Goal: Task Accomplishment & Management: Manage account settings

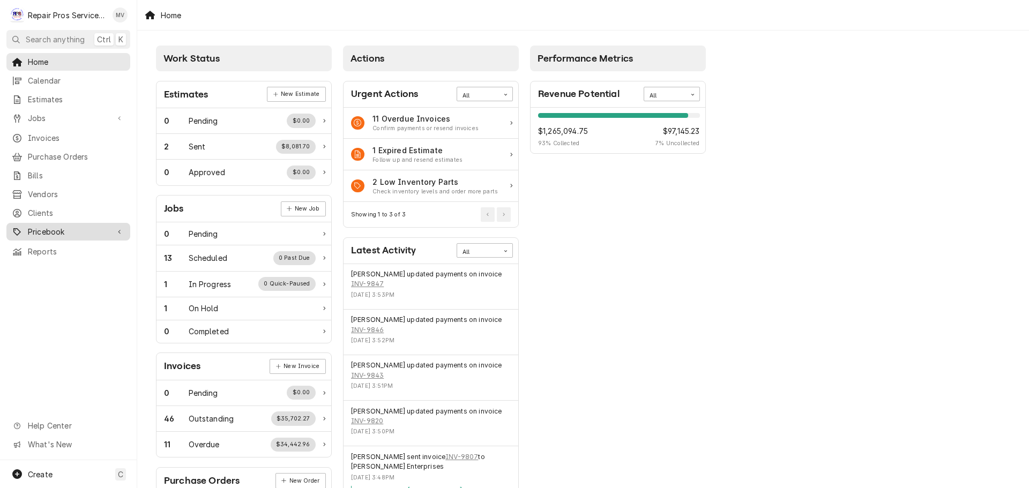
click at [34, 230] on span "Pricebook" at bounding box center [68, 231] width 81 height 11
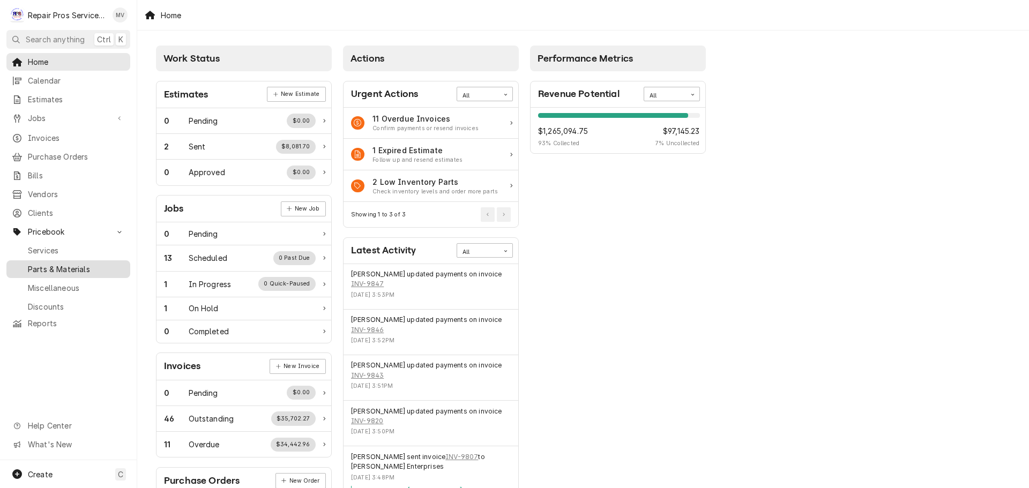
click at [63, 264] on span "Parts & Materials" at bounding box center [76, 269] width 97 height 11
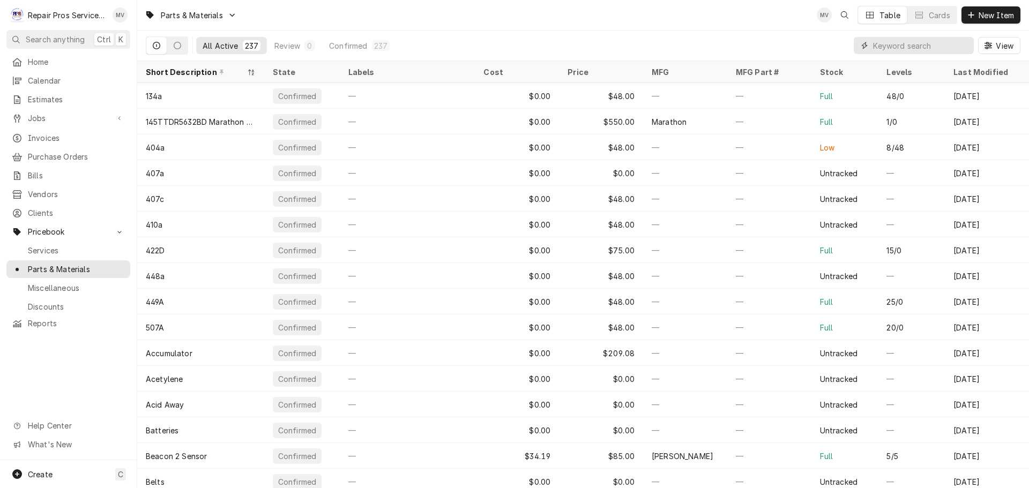
click at [917, 46] on input "Dynamic Content Wrapper" at bounding box center [920, 45] width 95 height 17
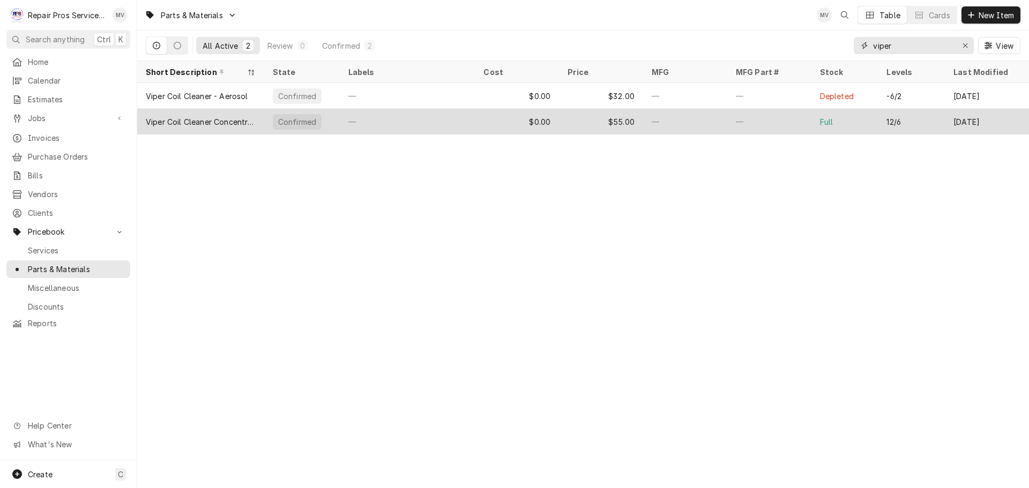
type input "viper"
click at [346, 128] on div "—" at bounding box center [408, 122] width 136 height 26
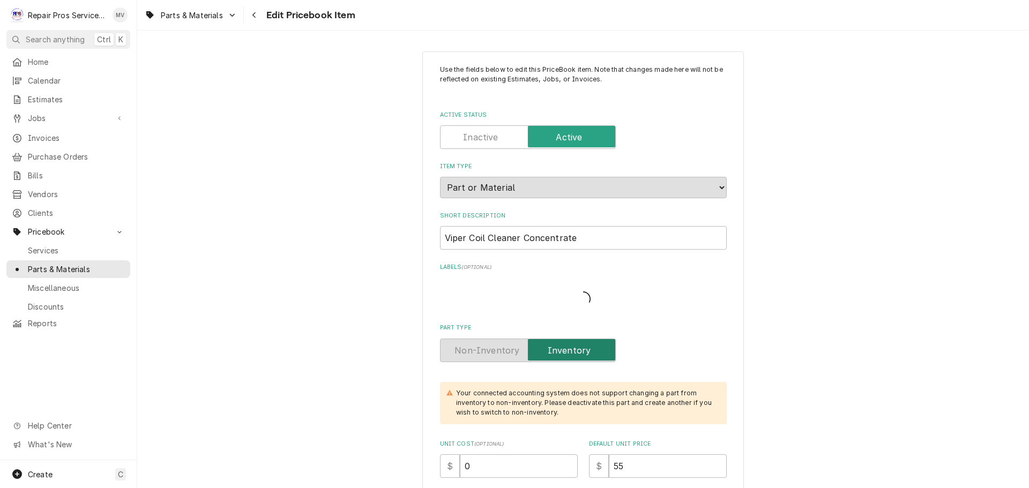
type textarea "x"
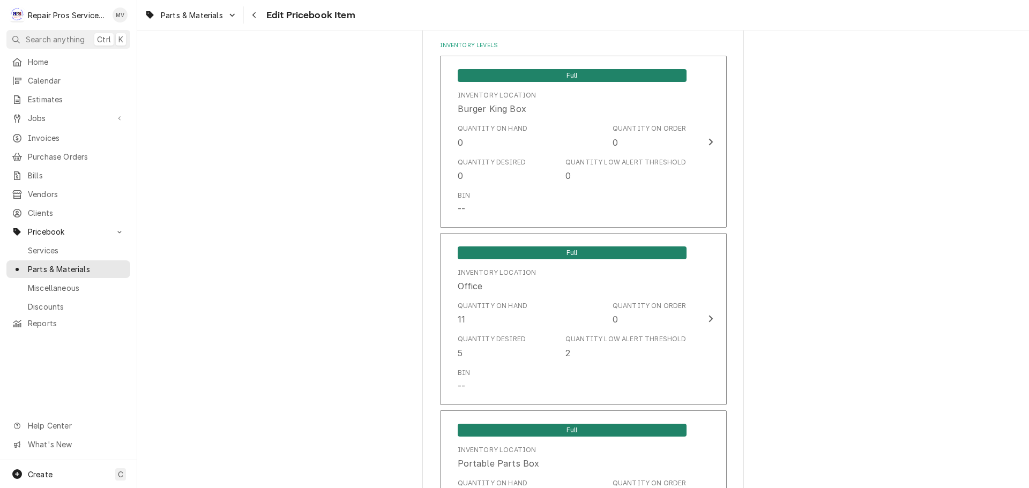
scroll to position [858, 0]
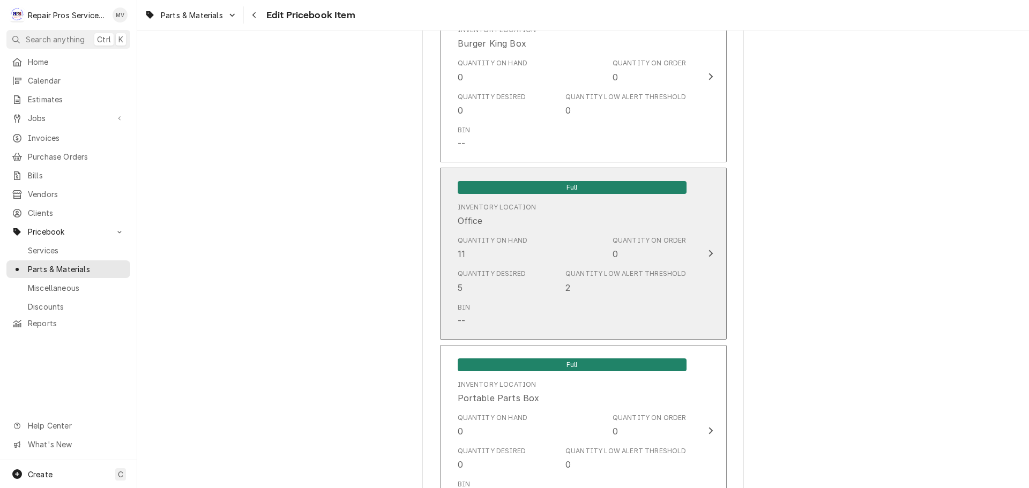
click at [708, 255] on icon "Update Inventory Level" at bounding box center [710, 253] width 5 height 9
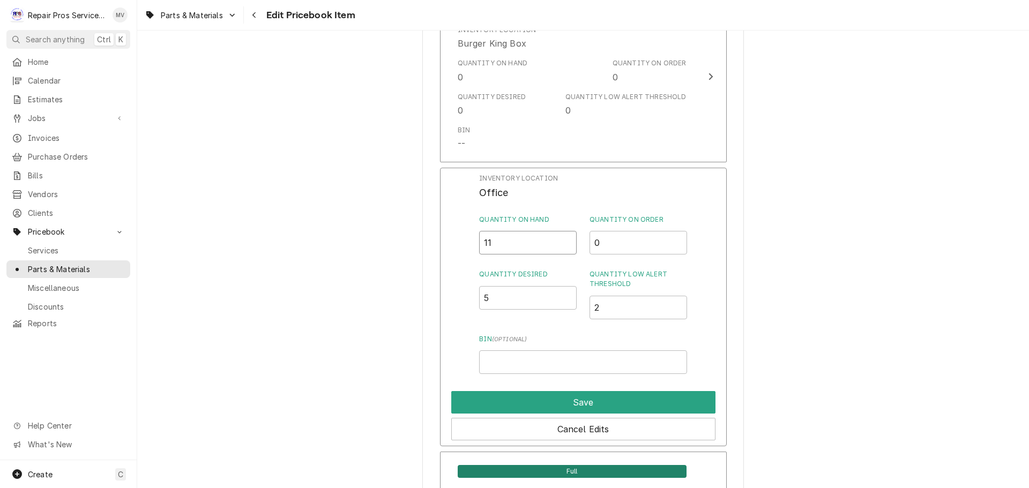
click at [505, 245] on input "11" at bounding box center [528, 243] width 98 height 24
type input "10"
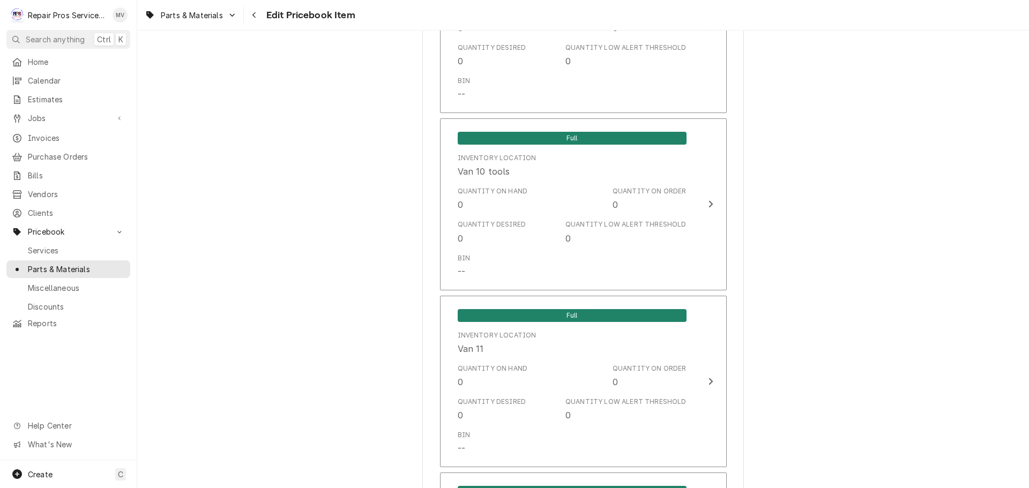
scroll to position [1822, 0]
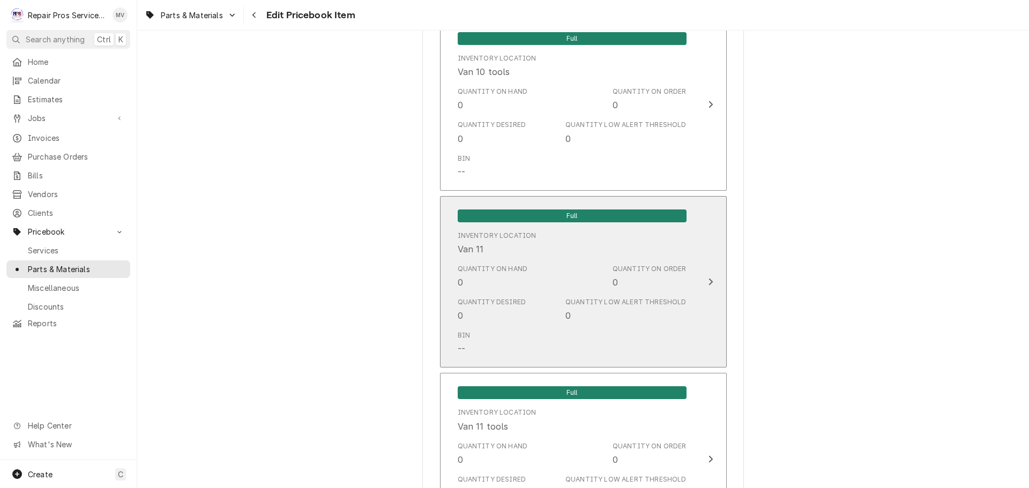
click at [679, 312] on div "Quantity Low Alert Threshold 0" at bounding box center [625, 309] width 121 height 25
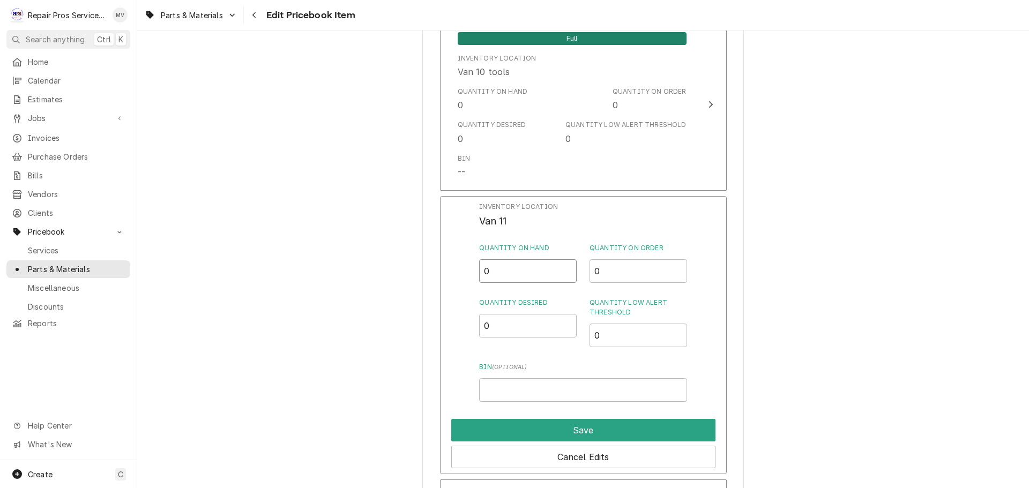
drag, startPoint x: 512, startPoint y: 263, endPoint x: 465, endPoint y: 270, distance: 47.1
click at [465, 270] on div "Inventory Location Van 11 Quantity on Hand 0 Quantity on Order 0 Quantity Desir…" at bounding box center [583, 335] width 287 height 279
type input "1"
drag, startPoint x: 489, startPoint y: 323, endPoint x: 483, endPoint y: 323, distance: 5.4
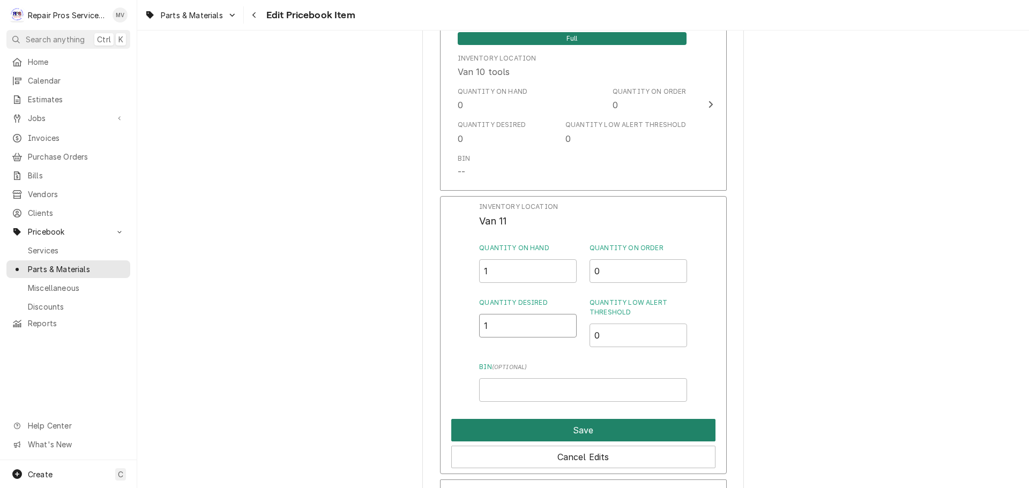
type input "1"
click at [548, 430] on button "Save" at bounding box center [583, 430] width 264 height 23
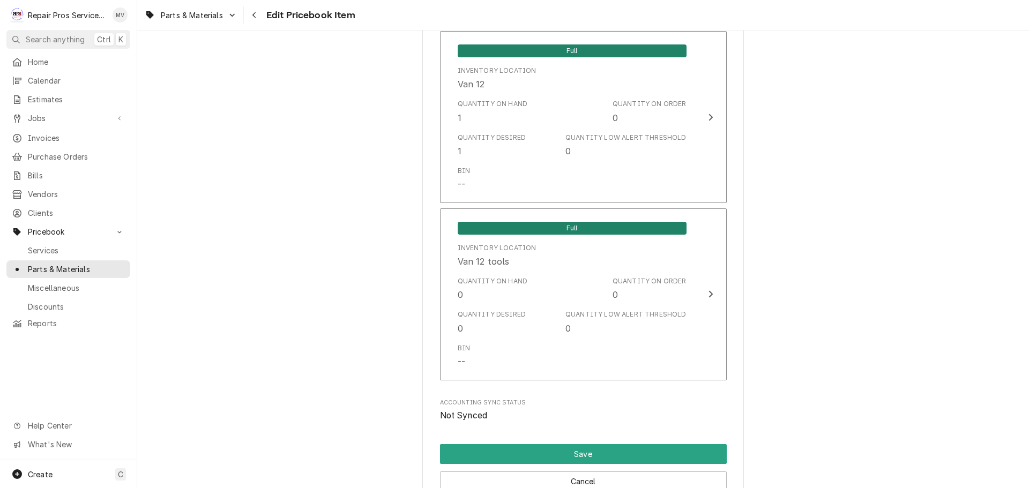
scroll to position [2469, 0]
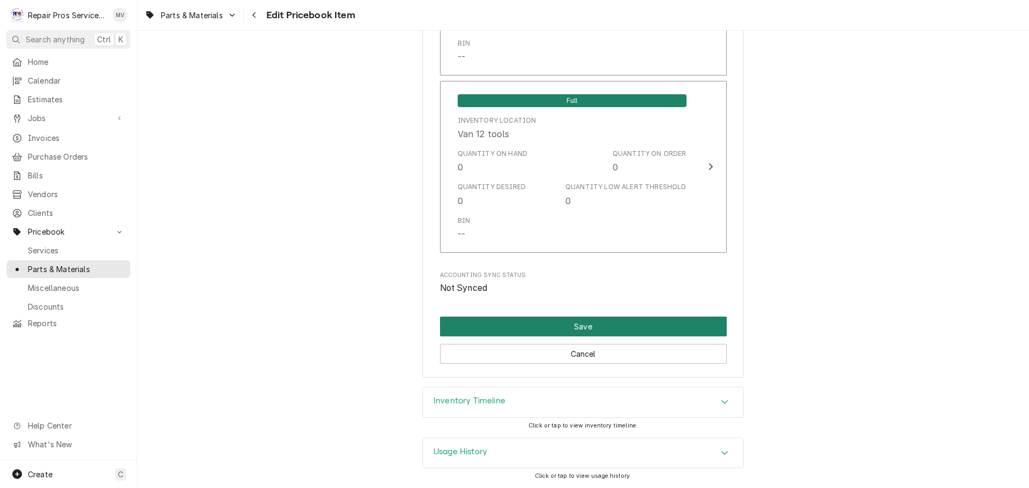
click at [569, 321] on button "Save" at bounding box center [583, 327] width 287 height 20
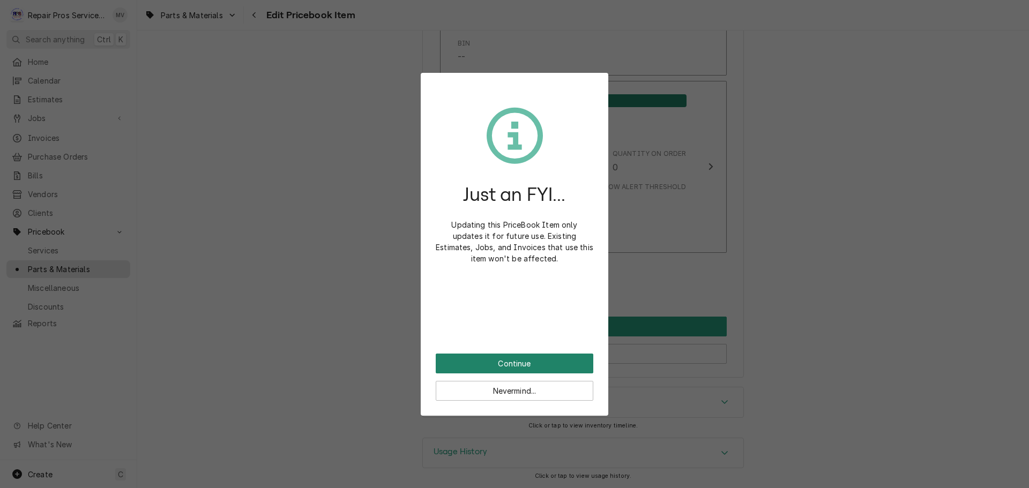
click at [502, 362] on button "Continue" at bounding box center [515, 364] width 158 height 20
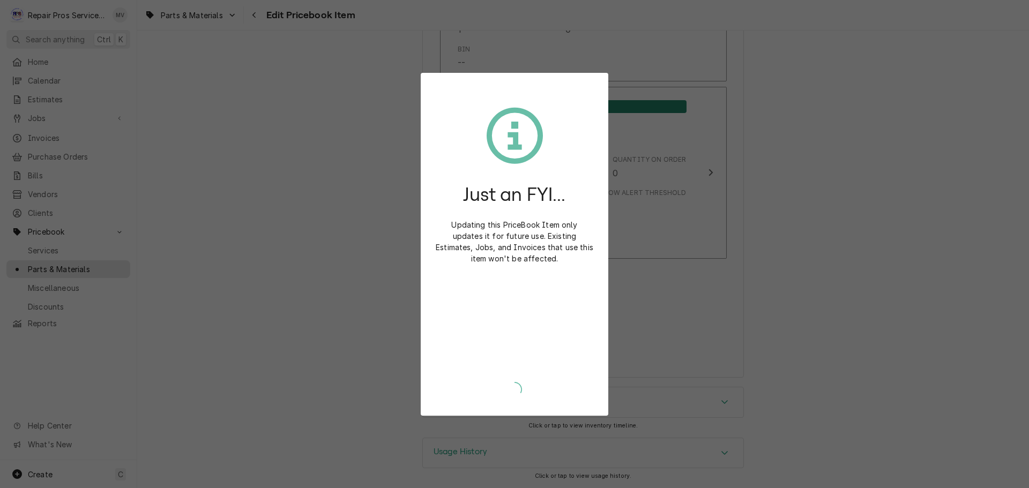
type textarea "x"
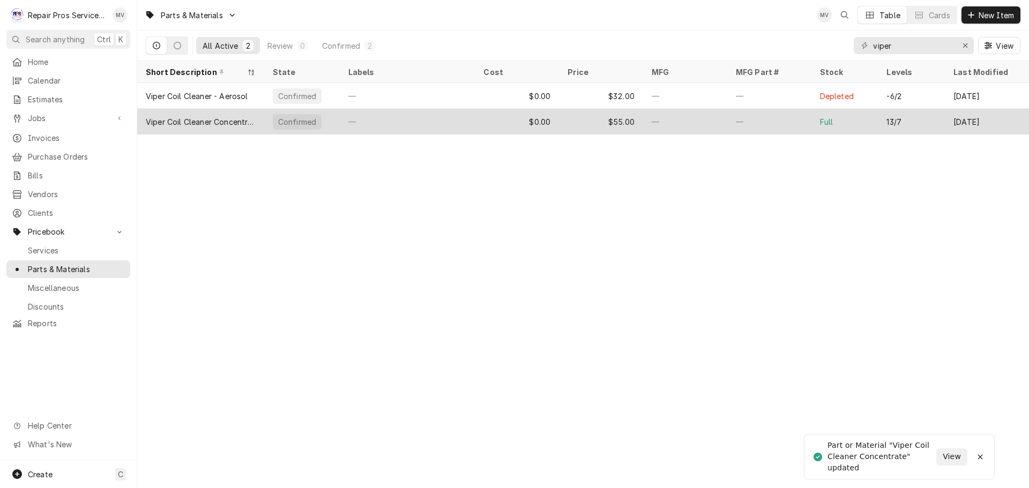
click at [408, 119] on div "—" at bounding box center [408, 122] width 136 height 26
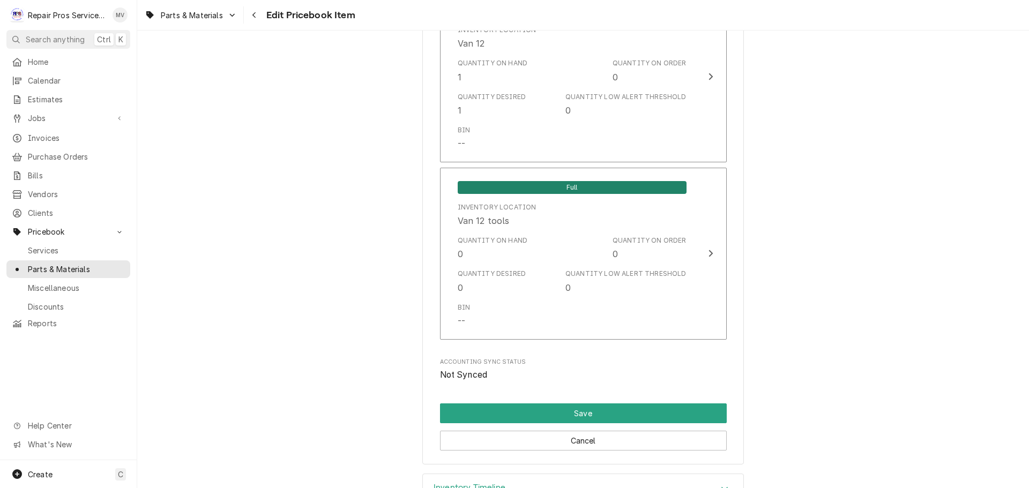
scroll to position [1983, 0]
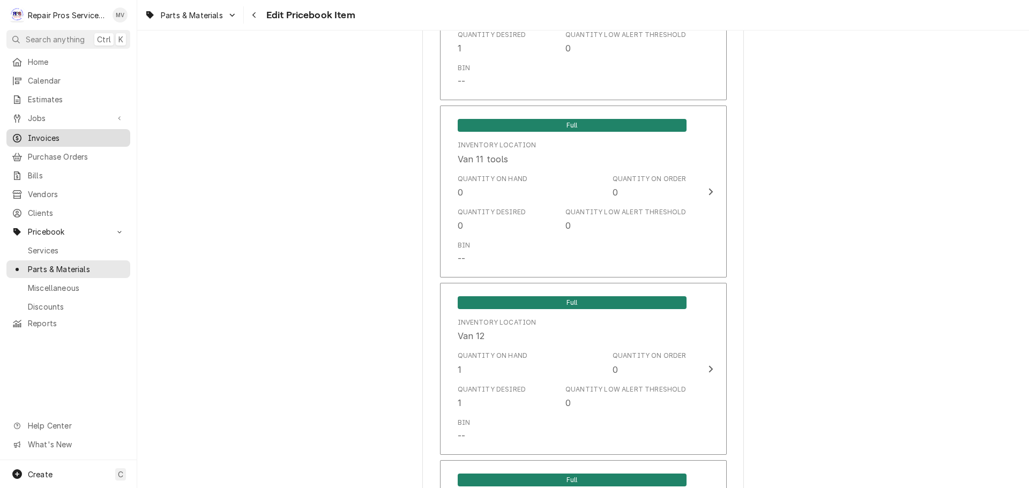
click at [42, 132] on span "Invoices" at bounding box center [76, 137] width 97 height 11
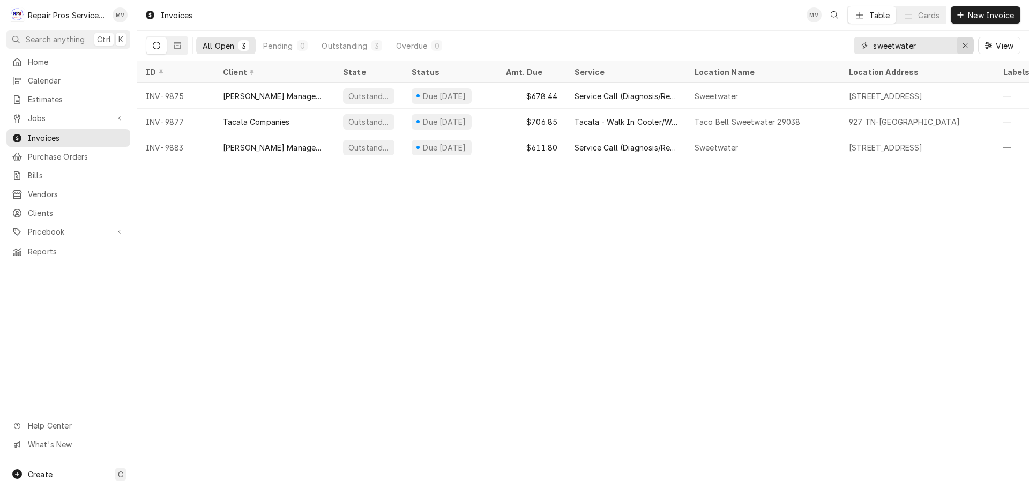
click at [964, 45] on icon "Erase input" at bounding box center [965, 45] width 4 height 4
click at [889, 50] on input "Dynamic Content Wrapper" at bounding box center [923, 45] width 101 height 17
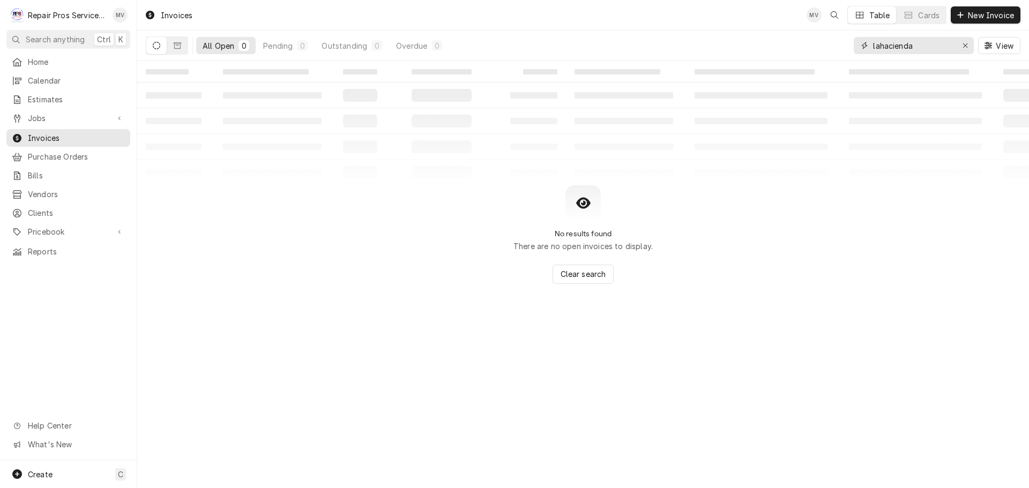
click at [879, 48] on input "lahacienda" at bounding box center [913, 45] width 80 height 17
type input "la hacienda"
click at [175, 43] on icon "Dynamic Content Wrapper" at bounding box center [178, 46] width 8 height 8
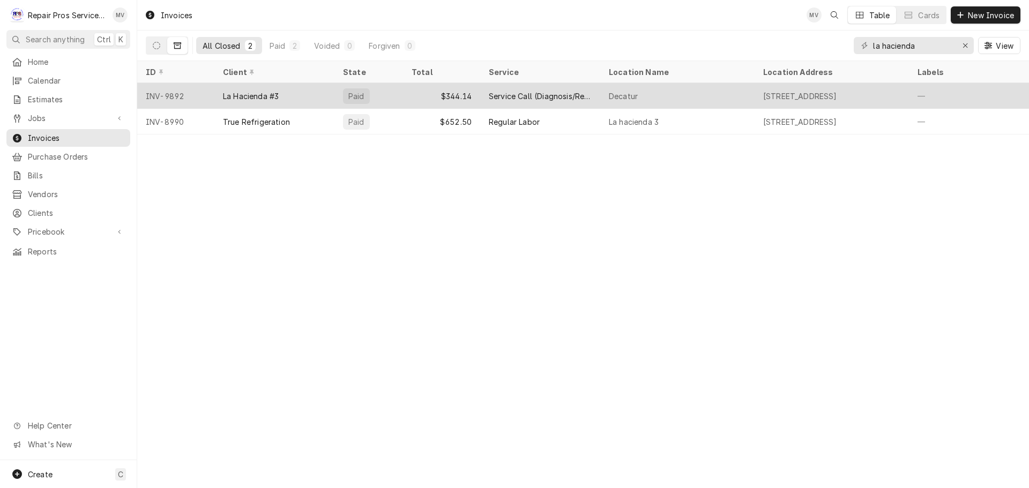
click at [308, 95] on div "La Hacienda #3" at bounding box center [274, 96] width 120 height 26
